Goal: Task Accomplishment & Management: Complete application form

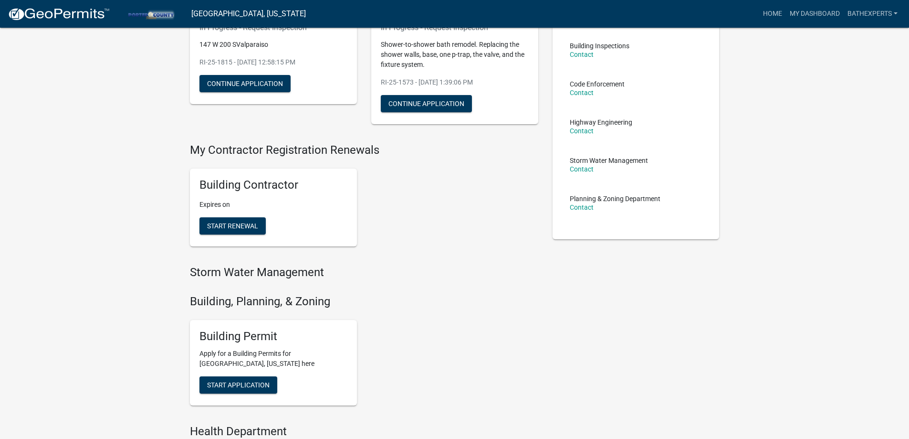
scroll to position [191, 0]
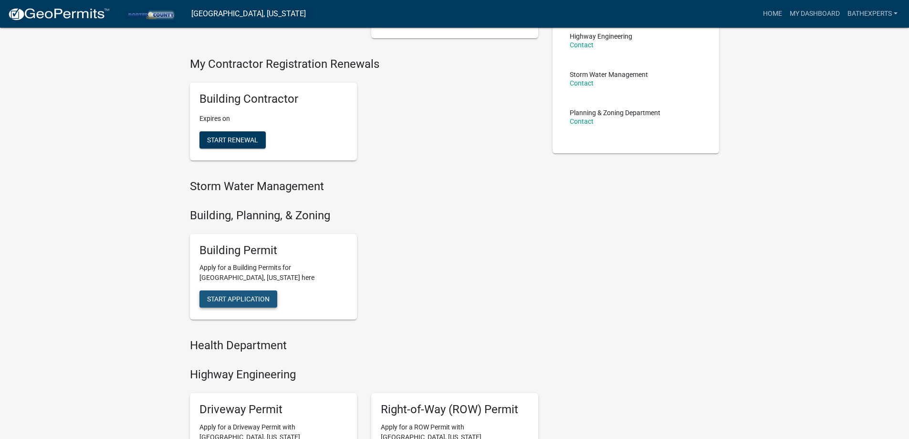
click at [240, 303] on span "Start Application" at bounding box center [238, 299] width 63 height 8
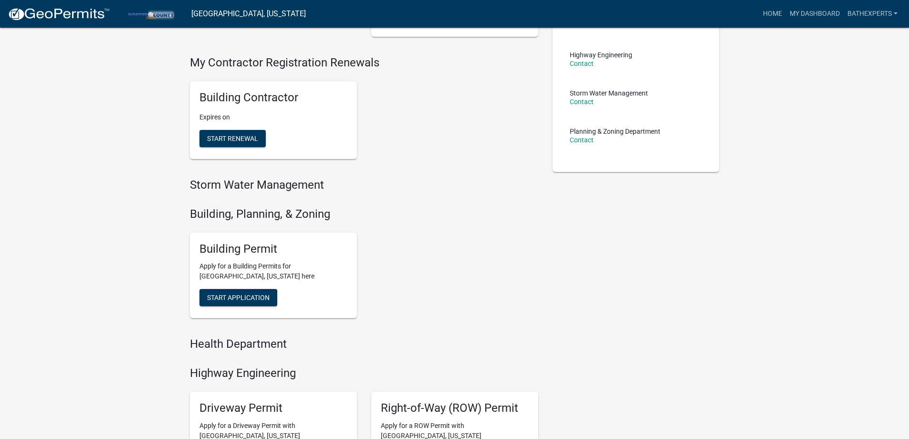
scroll to position [191, 0]
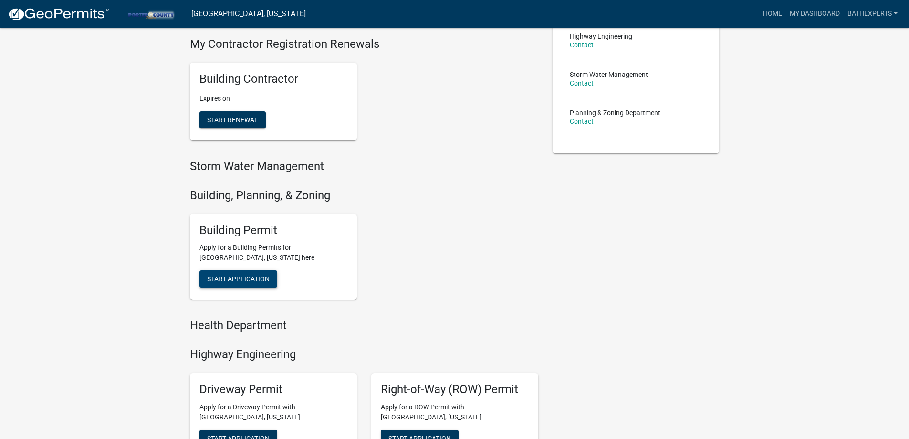
click at [248, 276] on span "Start Application" at bounding box center [238, 279] width 63 height 8
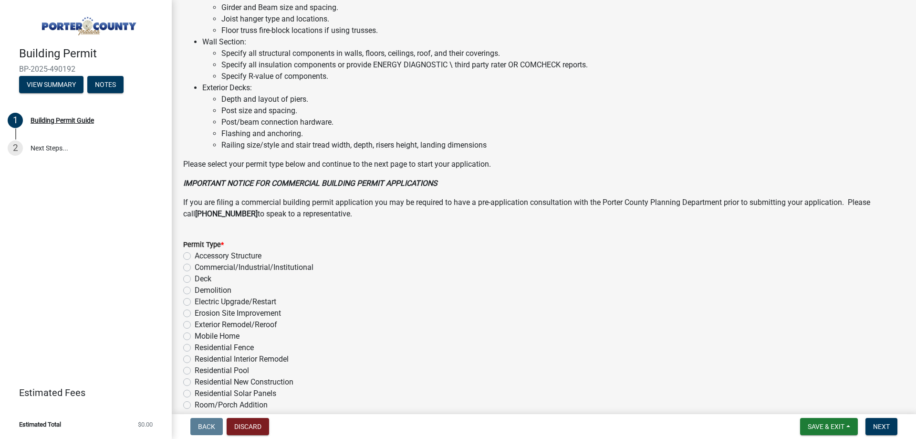
scroll to position [641, 0]
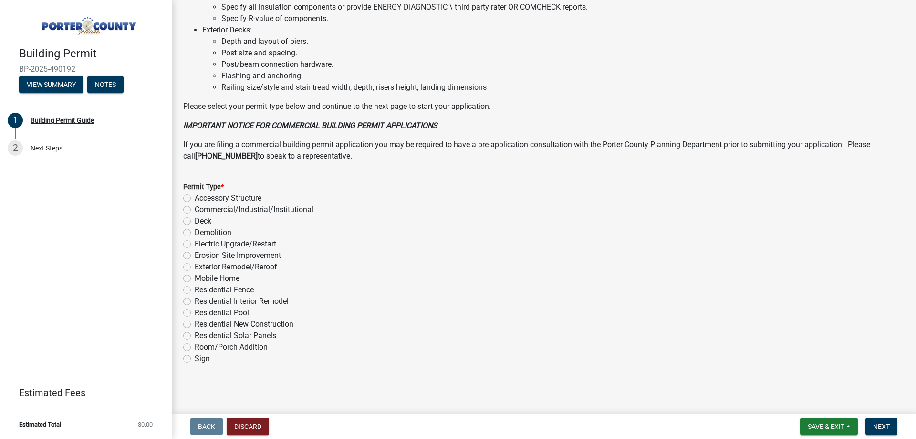
click at [195, 298] on label "Residential Interior Remodel" at bounding box center [242, 300] width 94 height 11
click at [195, 298] on input "Residential Interior Remodel" at bounding box center [198, 298] width 6 height 6
radio input "true"
click at [884, 431] on button "Next" at bounding box center [882, 426] width 32 height 17
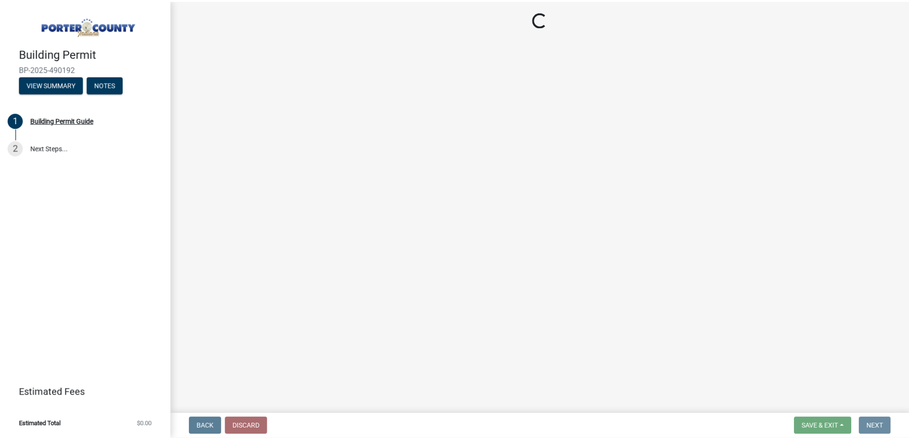
scroll to position [0, 0]
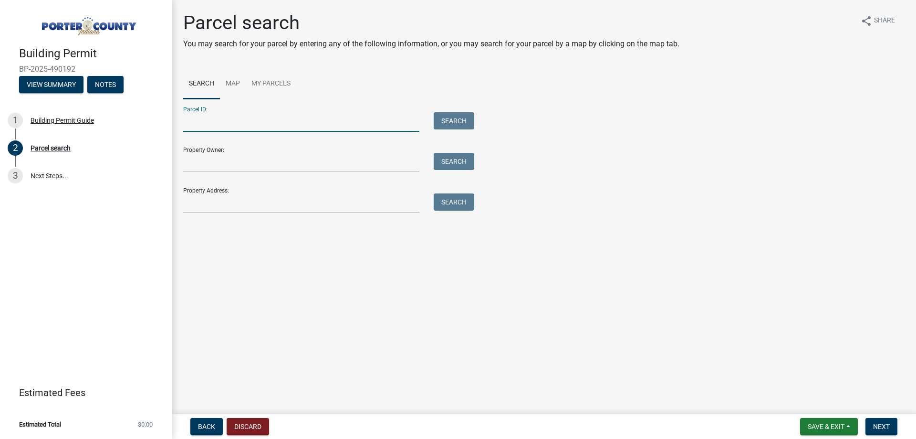
click at [247, 123] on input "Parcel ID:" at bounding box center [301, 122] width 236 height 20
click at [208, 205] on input "Property Address:" at bounding box center [301, 203] width 236 height 20
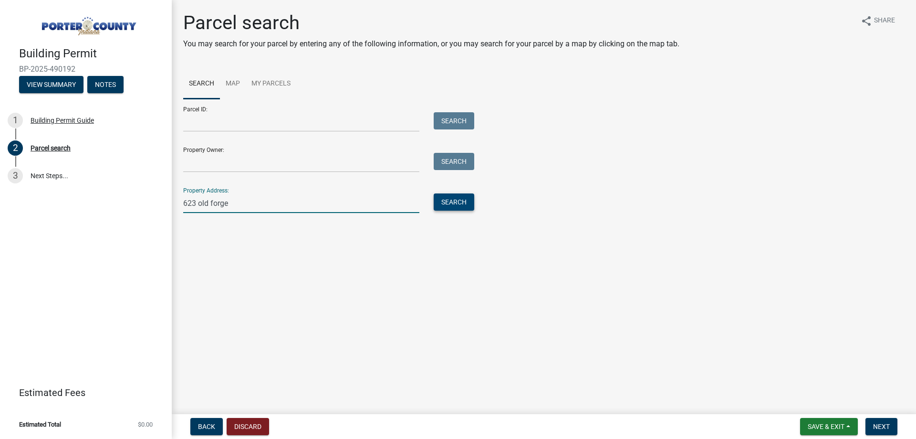
type input "623 old forge"
click at [458, 205] on button "Search" at bounding box center [454, 201] width 41 height 17
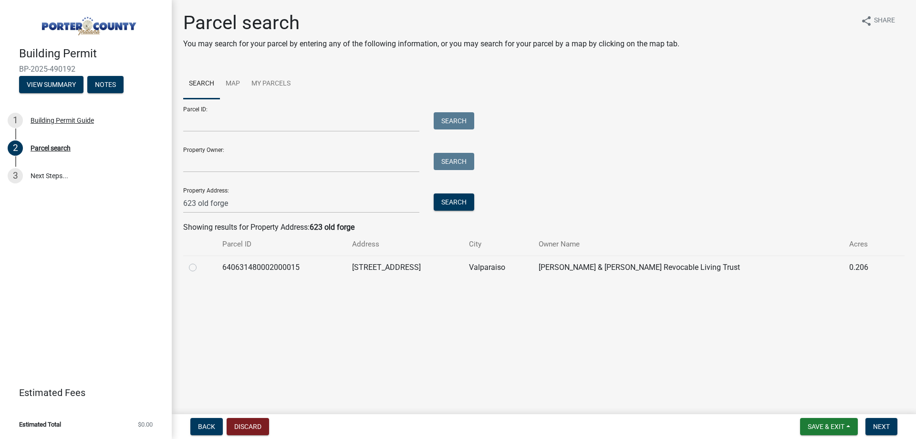
click at [203, 258] on td at bounding box center [199, 266] width 33 height 23
click at [200, 262] on label at bounding box center [200, 262] width 0 height 0
click at [200, 266] on input "radio" at bounding box center [203, 265] width 6 height 6
radio input "true"
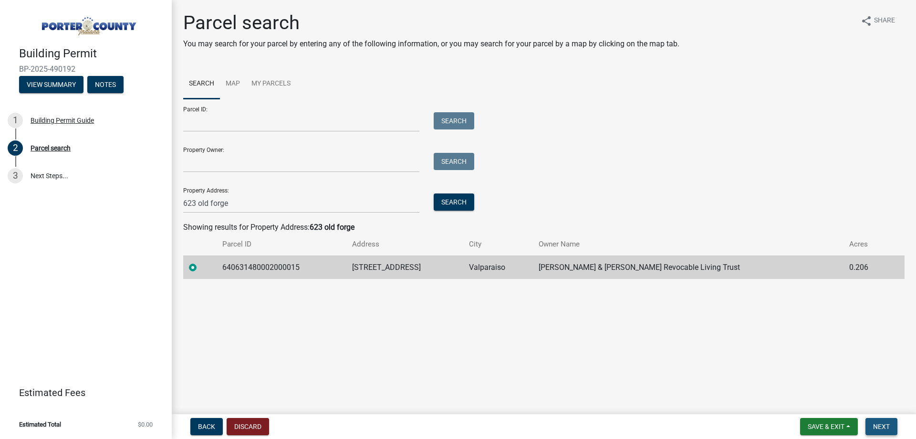
click at [884, 428] on span "Next" at bounding box center [882, 426] width 17 height 8
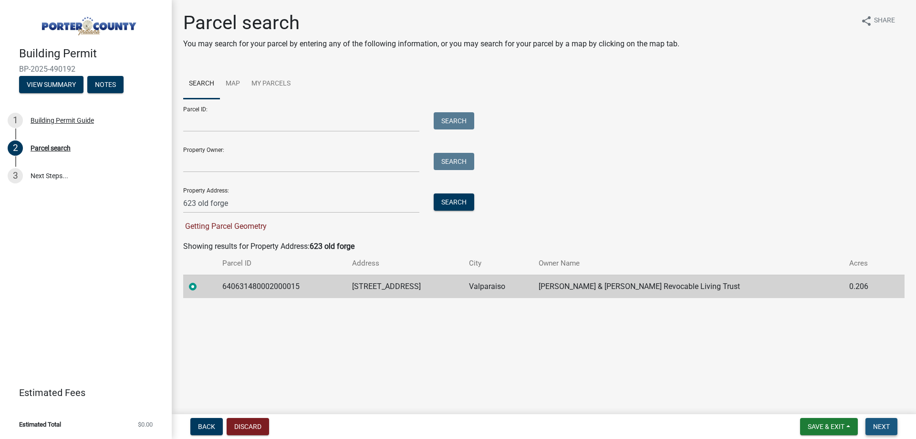
click at [880, 424] on span "Next" at bounding box center [882, 426] width 17 height 8
drag, startPoint x: 316, startPoint y: 200, endPoint x: 118, endPoint y: 191, distance: 198.8
click at [106, 200] on div "Building Permit BP-2025-490192 View Summary Notes 1 Building Permit Guide 2 Par…" at bounding box center [458, 219] width 916 height 439
drag, startPoint x: 272, startPoint y: 118, endPoint x: 272, endPoint y: 112, distance: 6.2
click at [272, 118] on input "Parcel ID:" at bounding box center [301, 122] width 236 height 20
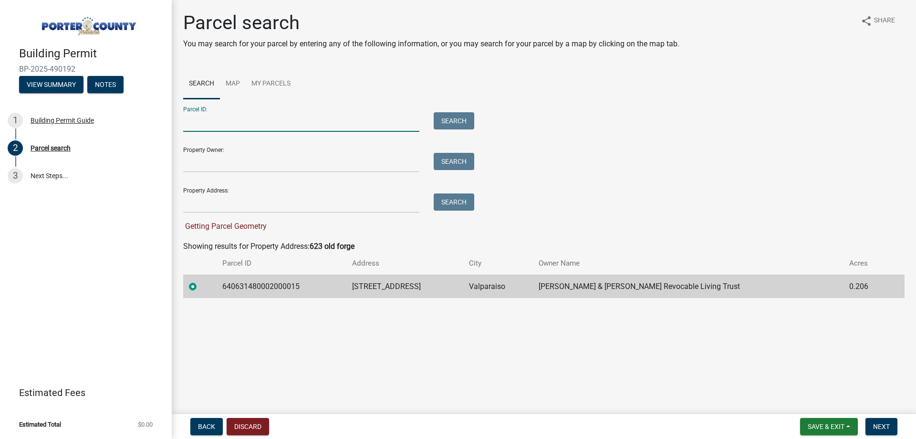
paste input "64-06-31-480-002.000-015"
type input "64-06-31-480-002.000-015"
click at [473, 120] on button "Search" at bounding box center [454, 120] width 41 height 17
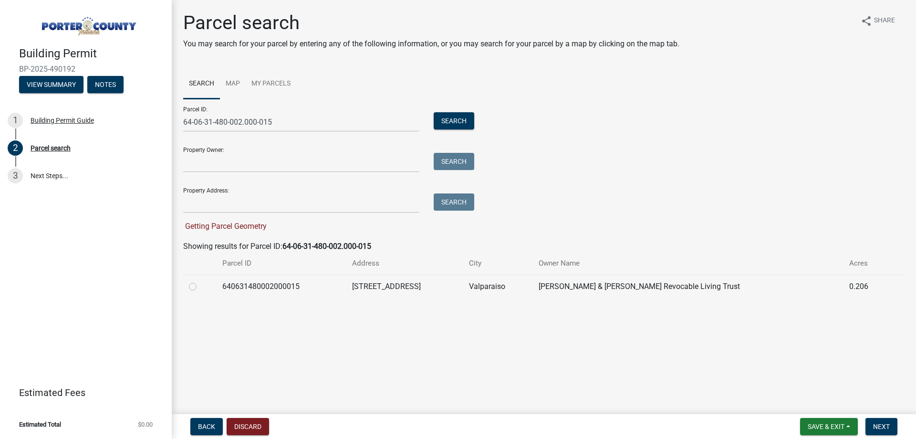
click at [186, 287] on td at bounding box center [199, 285] width 33 height 23
click at [200, 281] on label at bounding box center [200, 281] width 0 height 0
click at [200, 286] on input "radio" at bounding box center [203, 284] width 6 height 6
radio input "true"
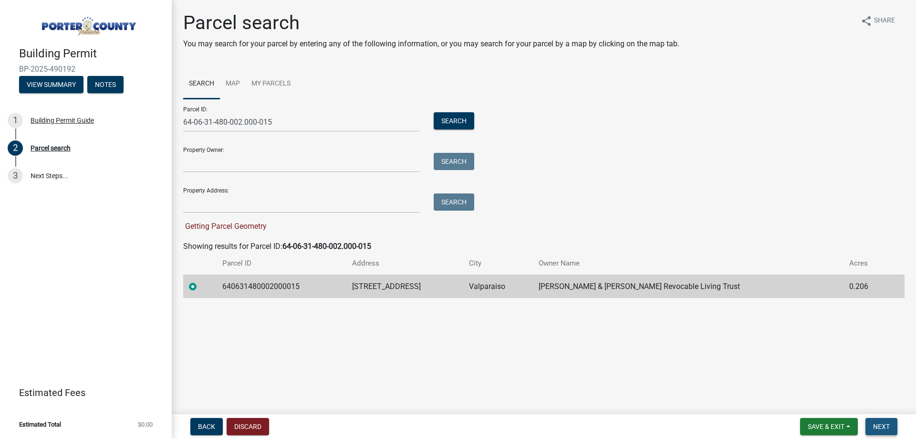
click at [885, 423] on span "Next" at bounding box center [882, 426] width 17 height 8
click at [200, 226] on span "Getting Parcel Geometry" at bounding box center [225, 225] width 84 height 9
click at [256, 420] on button "Discard" at bounding box center [248, 426] width 42 height 17
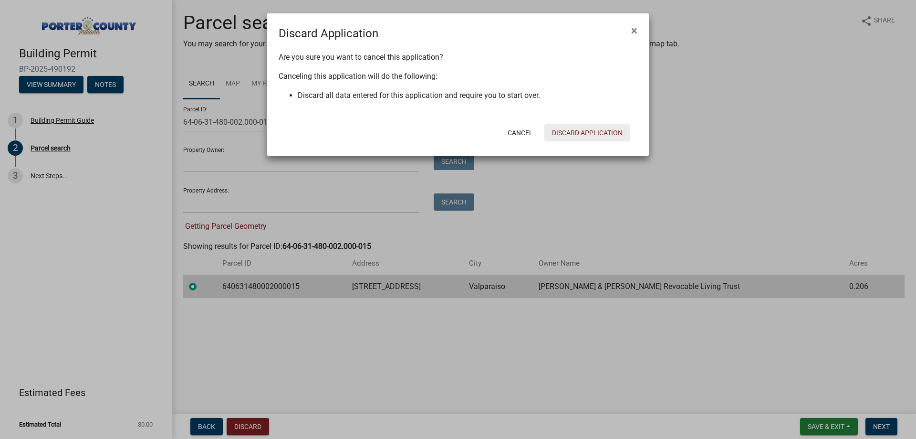
click at [579, 133] on button "Discard Application" at bounding box center [588, 132] width 86 height 17
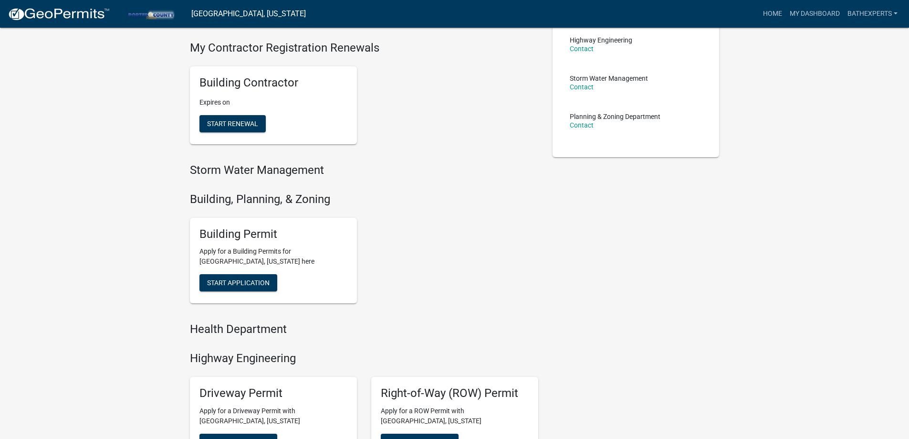
scroll to position [341, 0]
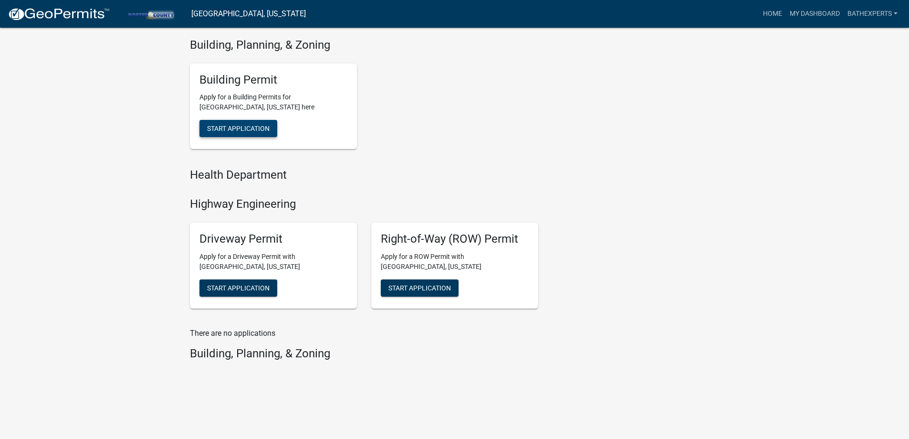
click at [242, 122] on button "Start Application" at bounding box center [239, 128] width 78 height 17
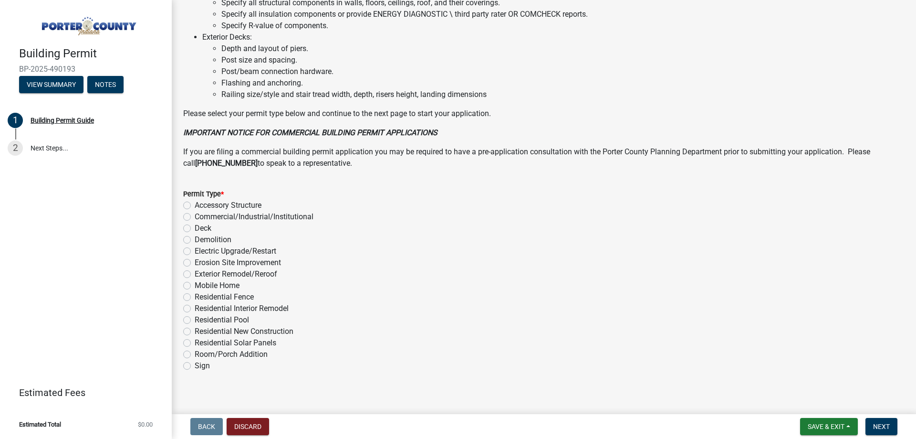
scroll to position [641, 0]
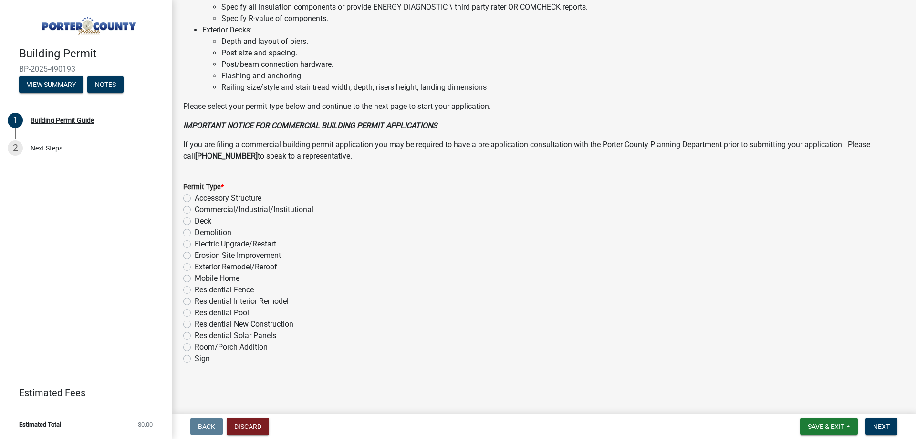
click at [195, 300] on label "Residential Interior Remodel" at bounding box center [242, 300] width 94 height 11
click at [195, 300] on input "Residential Interior Remodel" at bounding box center [198, 298] width 6 height 6
radio input "true"
click at [884, 423] on span "Next" at bounding box center [882, 426] width 17 height 8
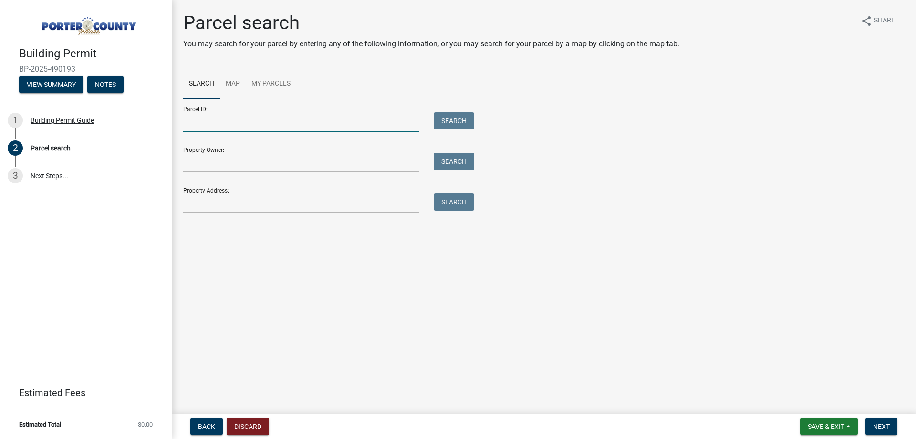
click at [274, 128] on input "Parcel ID:" at bounding box center [301, 122] width 236 height 20
paste input "64-06-31-480-002.000-015"
type input "64-06-31-480-002.000-015"
click at [458, 116] on button "Search" at bounding box center [454, 120] width 41 height 17
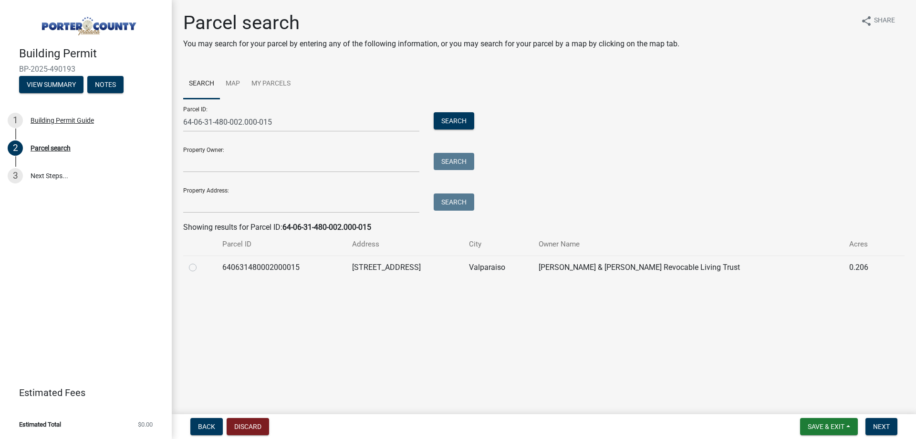
click at [200, 262] on label at bounding box center [200, 262] width 0 height 0
click at [200, 266] on input "radio" at bounding box center [203, 265] width 6 height 6
radio input "true"
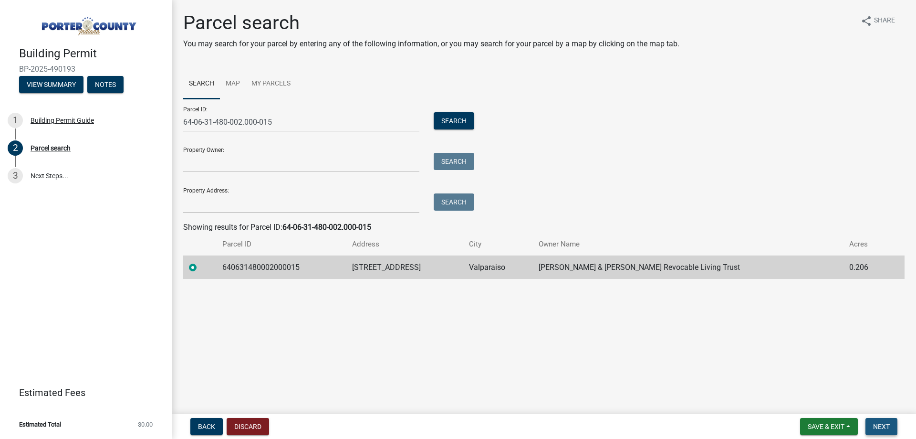
click at [880, 424] on span "Next" at bounding box center [882, 426] width 17 height 8
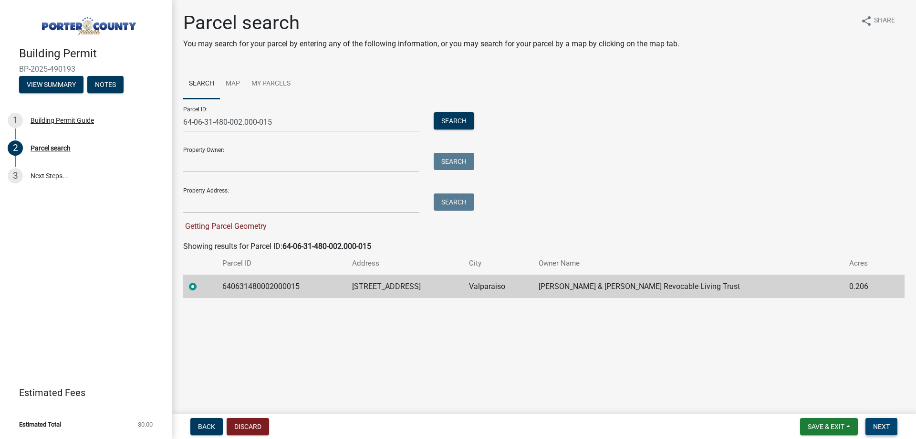
click at [875, 422] on span "Next" at bounding box center [882, 426] width 17 height 8
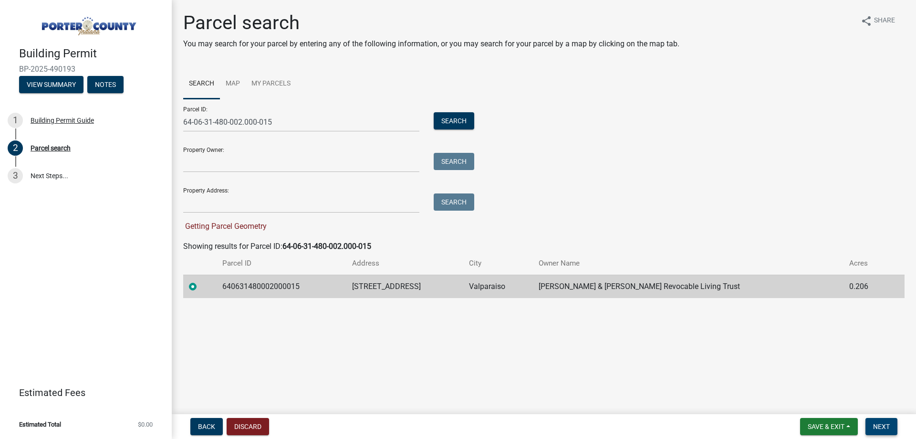
click at [875, 422] on span "Next" at bounding box center [882, 426] width 17 height 8
click at [216, 224] on span "Getting Parcel Geometry" at bounding box center [225, 225] width 84 height 9
click at [240, 88] on link "Map" at bounding box center [233, 84] width 26 height 31
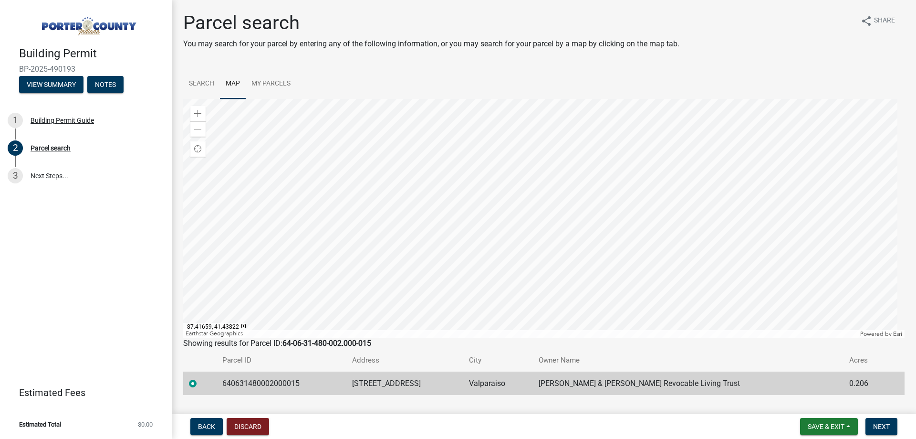
click at [200, 378] on label at bounding box center [200, 378] width 0 height 0
click at [200, 384] on input "radio" at bounding box center [203, 381] width 6 height 6
click at [195, 114] on span at bounding box center [198, 114] width 8 height 8
click at [198, 114] on span at bounding box center [198, 114] width 8 height 8
click at [595, 125] on div at bounding box center [544, 218] width 722 height 239
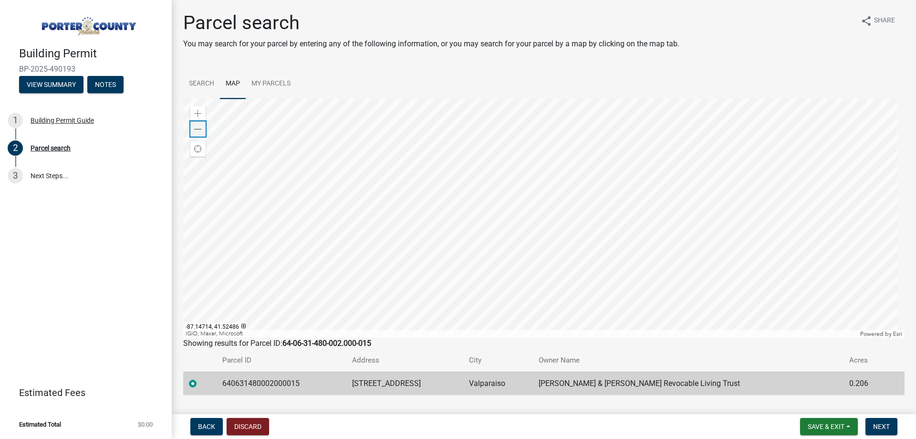
click at [195, 131] on span at bounding box center [198, 130] width 8 height 8
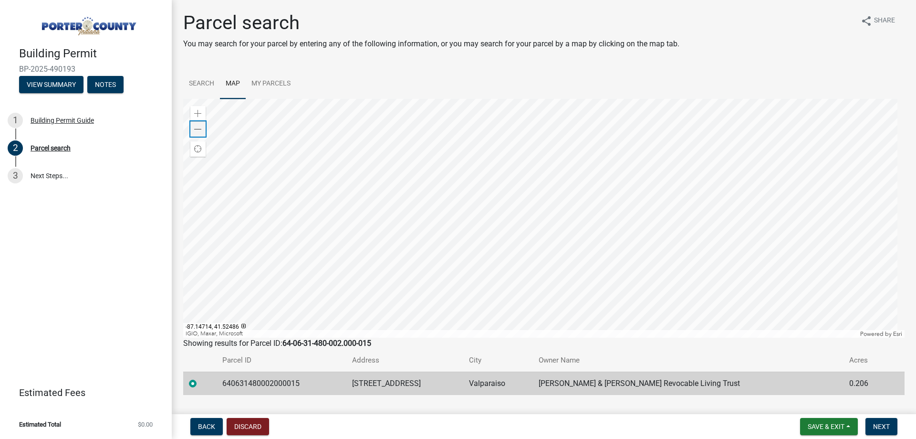
click at [195, 131] on span at bounding box center [198, 130] width 8 height 8
click at [198, 114] on span at bounding box center [198, 114] width 8 height 8
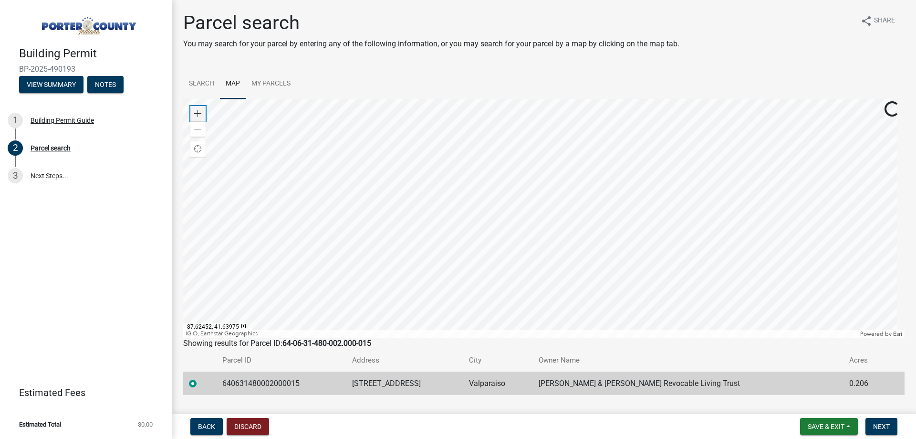
click at [198, 114] on span at bounding box center [198, 114] width 8 height 8
click at [481, 189] on div at bounding box center [544, 218] width 722 height 239
click at [463, 225] on div at bounding box center [544, 218] width 722 height 239
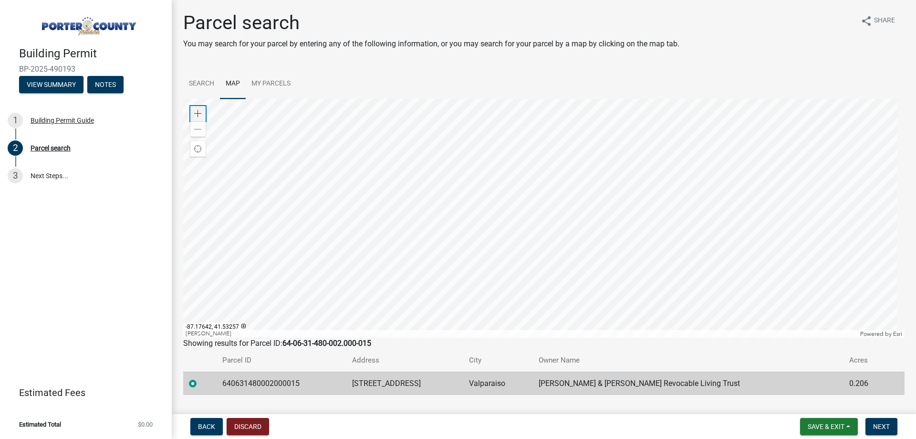
click at [198, 113] on span at bounding box center [198, 114] width 8 height 8
click at [196, 112] on span at bounding box center [198, 114] width 8 height 8
click at [368, 226] on div at bounding box center [544, 218] width 722 height 239
click at [547, 204] on div at bounding box center [544, 218] width 722 height 239
click at [887, 426] on span "Next" at bounding box center [882, 426] width 17 height 8
